Goal: Information Seeking & Learning: Learn about a topic

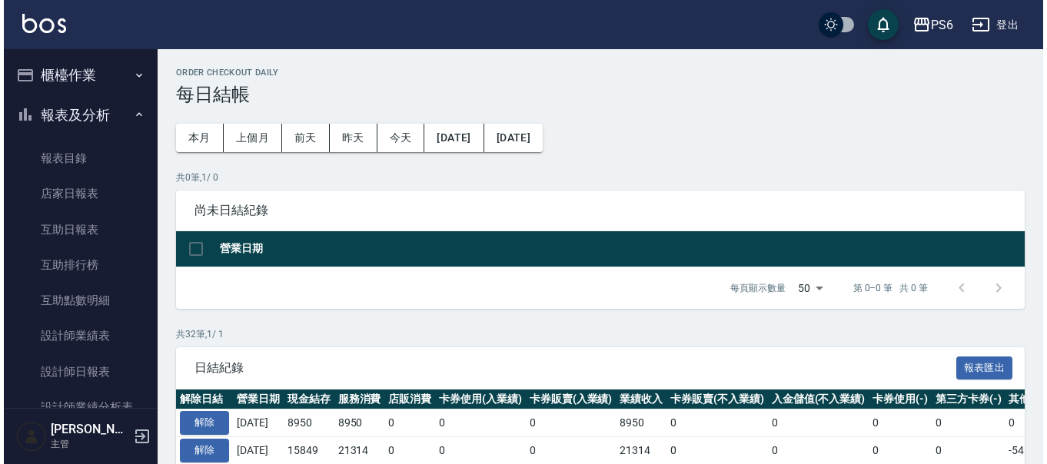
scroll to position [154, 0]
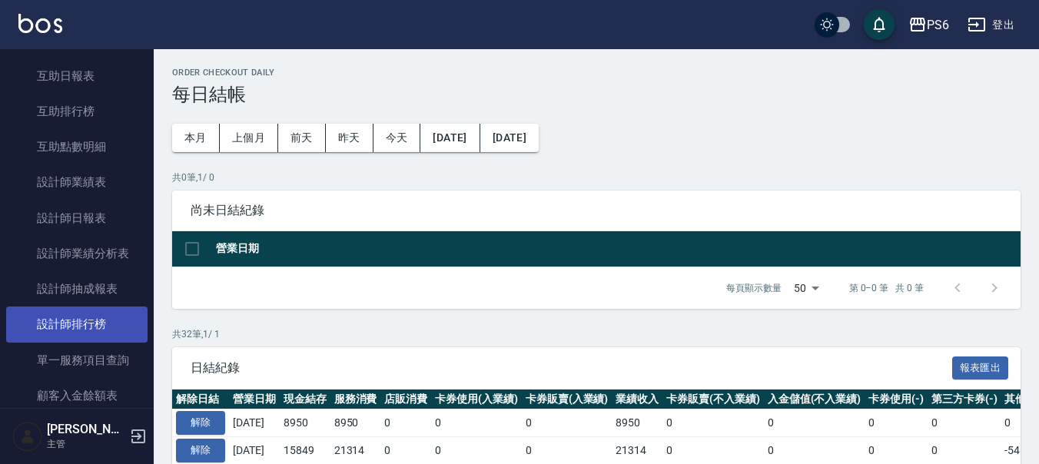
click at [97, 320] on link "設計師排行榜" at bounding box center [76, 324] width 141 height 35
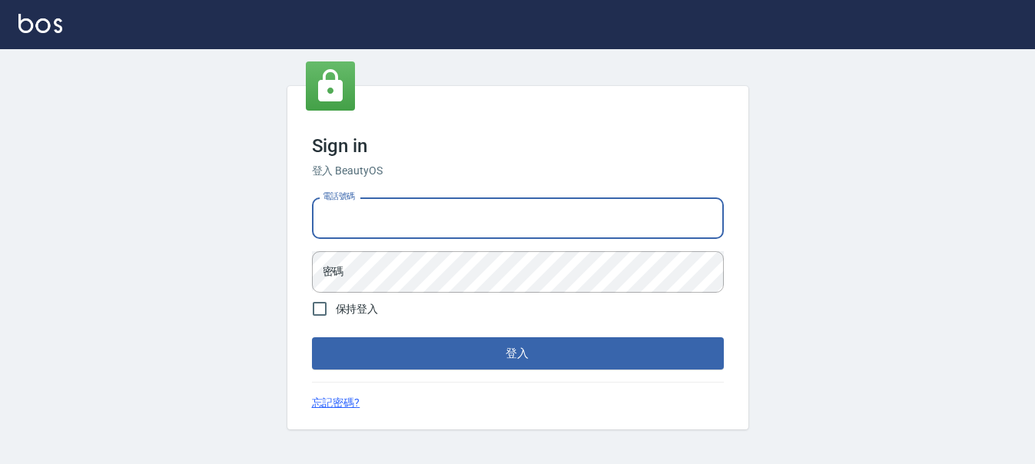
click at [398, 211] on input "電話號碼" at bounding box center [518, 217] width 412 height 41
type input "0983811952"
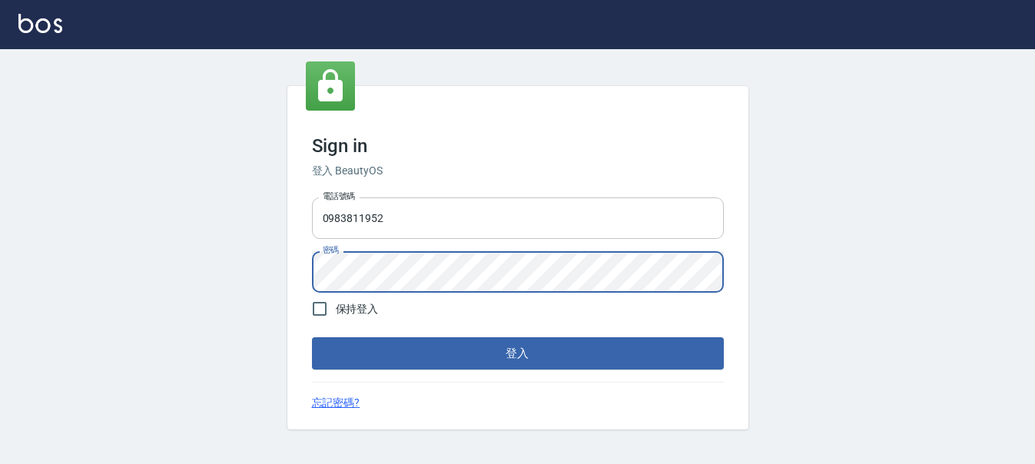
click at [312, 337] on button "登入" at bounding box center [518, 353] width 412 height 32
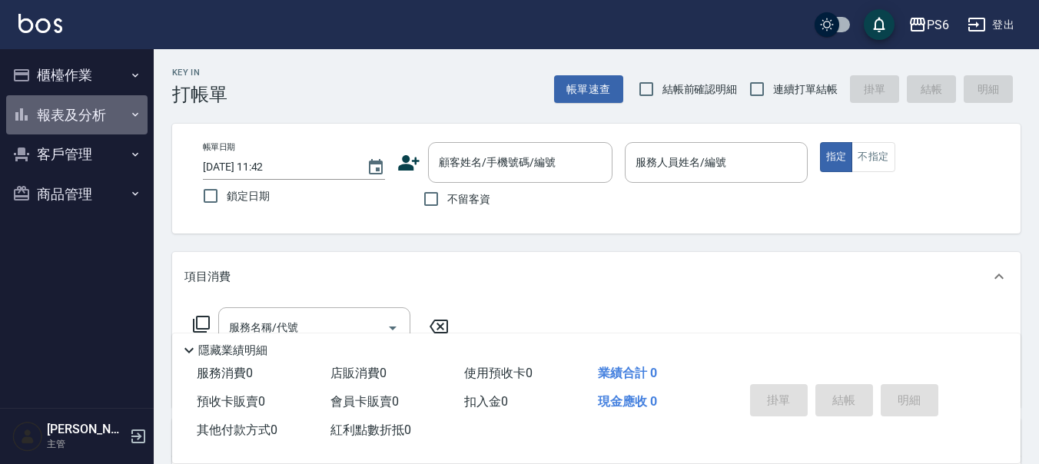
click at [45, 120] on button "報表及分析" at bounding box center [76, 115] width 141 height 40
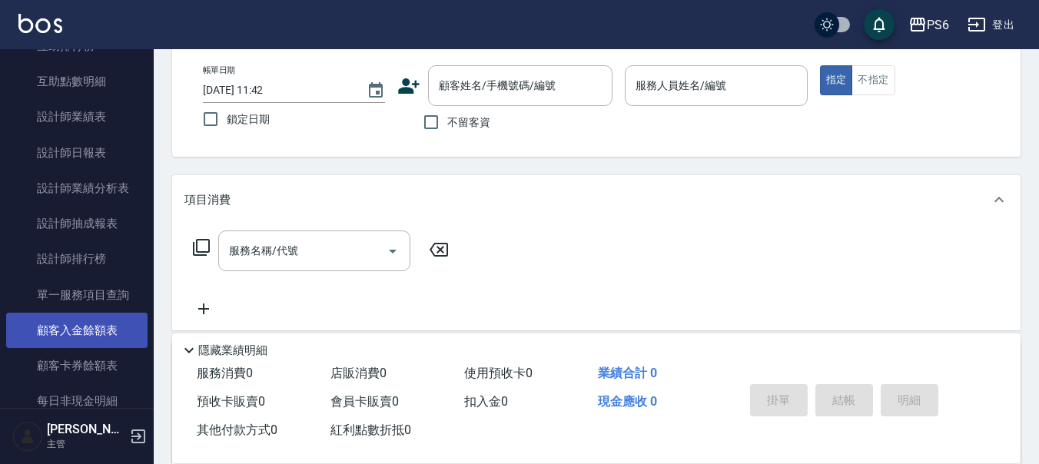
scroll to position [231, 0]
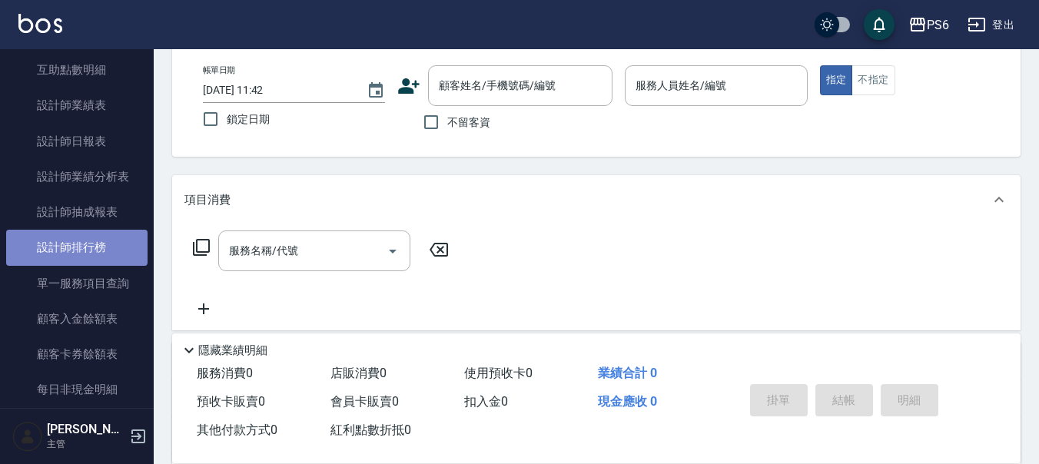
click at [76, 241] on link "設計師排行榜" at bounding box center [76, 247] width 141 height 35
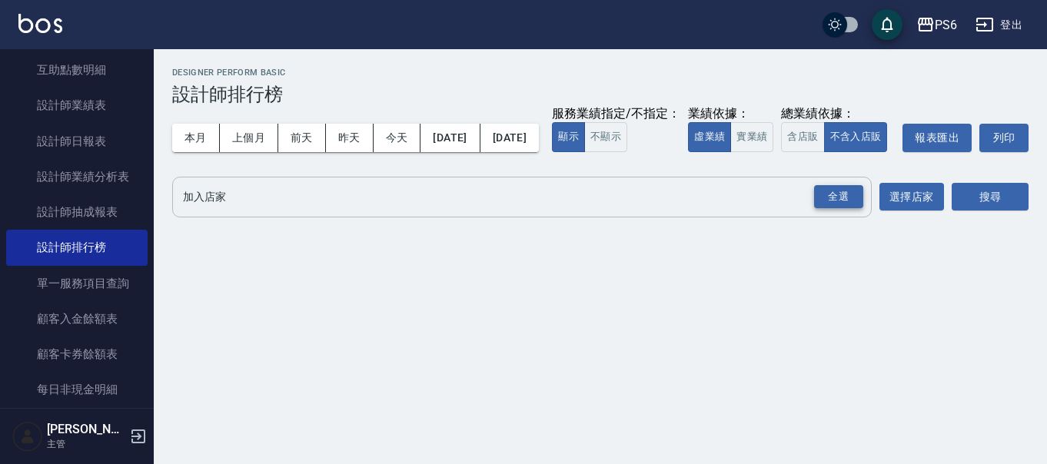
click at [835, 209] on div "全選" at bounding box center [838, 197] width 49 height 24
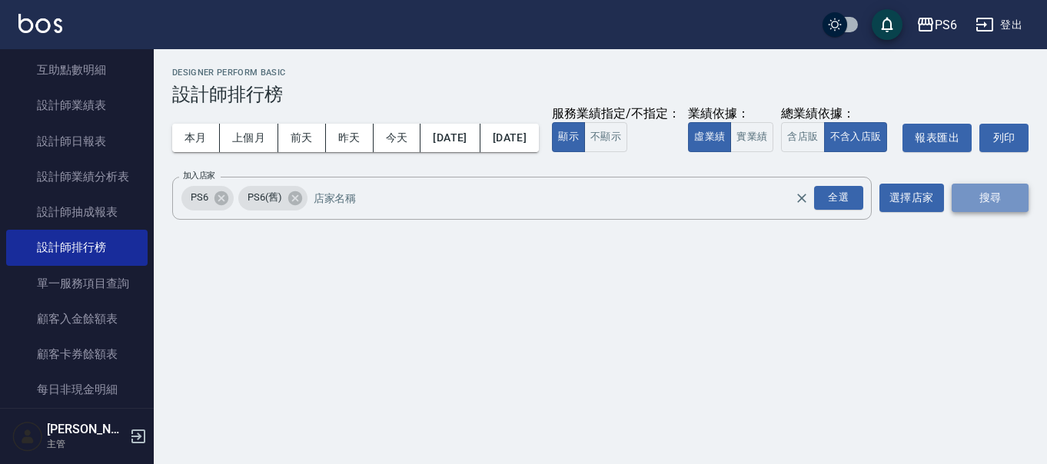
click at [1002, 212] on button "搜尋" at bounding box center [989, 198] width 77 height 28
